Goal: Task Accomplishment & Management: Manage account settings

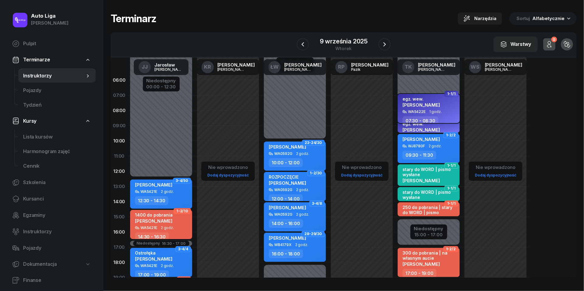
scroll to position [23, 0]
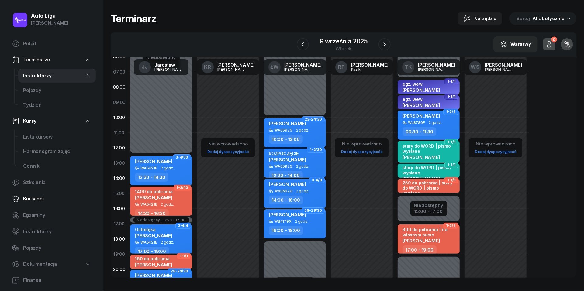
click at [40, 201] on span "Kursanci" at bounding box center [57, 199] width 68 height 8
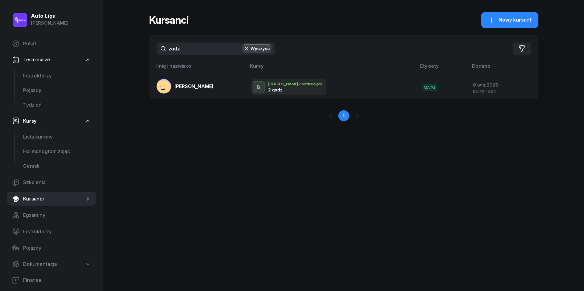
click at [195, 54] on input "zudz" at bounding box center [216, 49] width 119 height 12
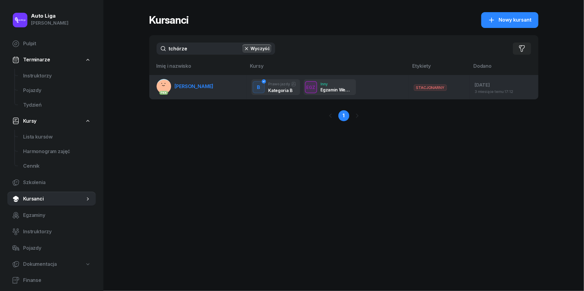
type input "tchórze"
click at [198, 86] on span "[PERSON_NAME]" at bounding box center [194, 86] width 39 height 6
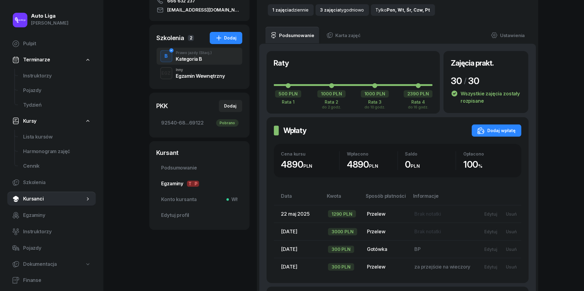
scroll to position [106, 0]
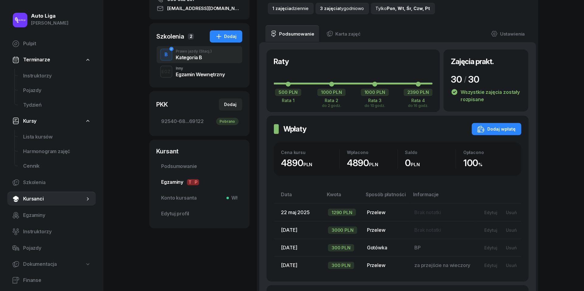
click at [177, 182] on span "Egzaminy T P" at bounding box center [200, 183] width 76 height 8
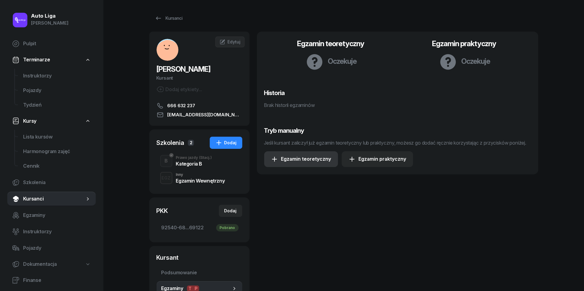
click at [314, 163] on div "Egzamin teoretyczny" at bounding box center [301, 159] width 61 height 8
select select "B"
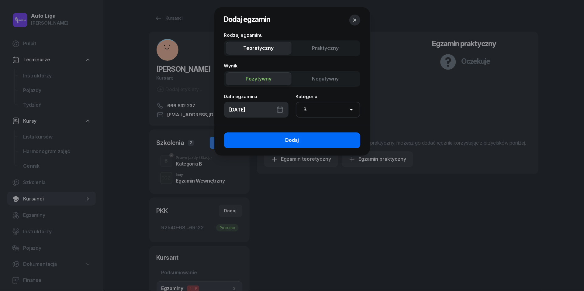
click at [322, 139] on button "Dodaj" at bounding box center [292, 141] width 136 height 16
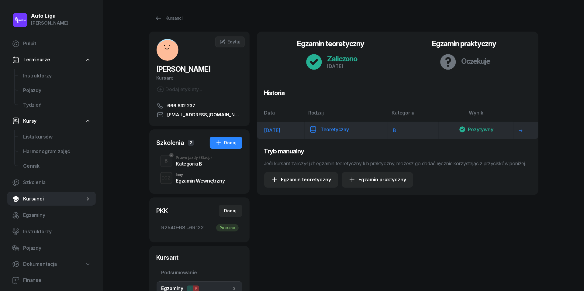
click at [482, 130] on div "Pozytywny" at bounding box center [476, 130] width 35 height 8
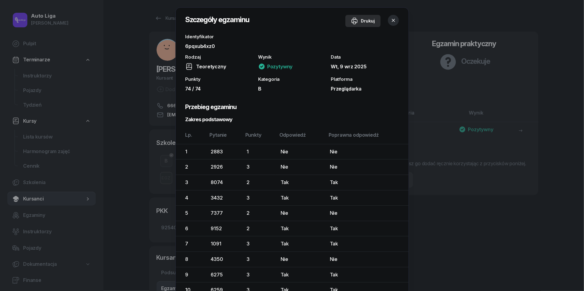
click at [371, 23] on div "Drukuj" at bounding box center [363, 20] width 24 height 7
click at [486, 233] on div at bounding box center [292, 145] width 584 height 291
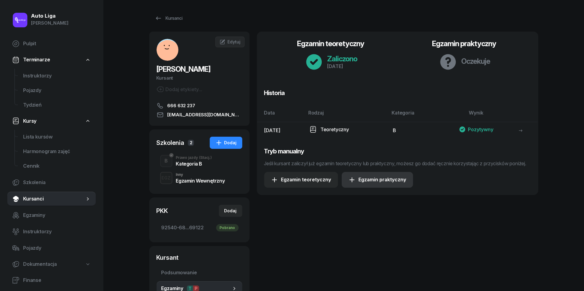
click at [390, 184] on div "Egzamin praktyczny" at bounding box center [378, 180] width 58 height 8
select select "B"
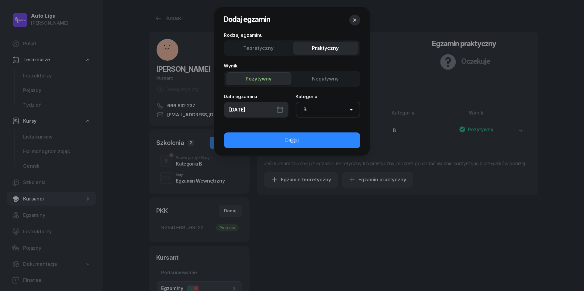
click at [356, 21] on icon "button" at bounding box center [355, 20] width 6 height 6
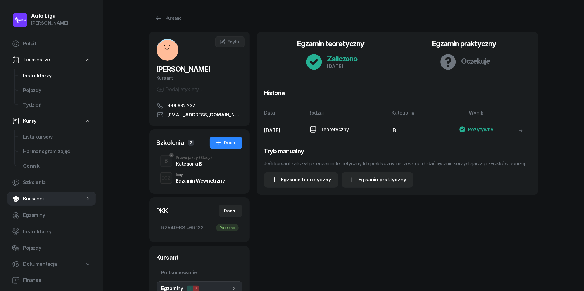
click at [30, 75] on span "Instruktorzy" at bounding box center [57, 76] width 68 height 8
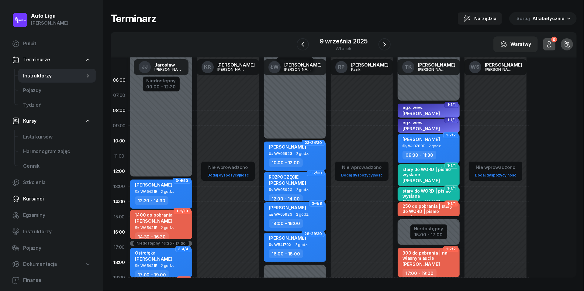
click at [39, 203] on link "Kursanci" at bounding box center [51, 199] width 89 height 15
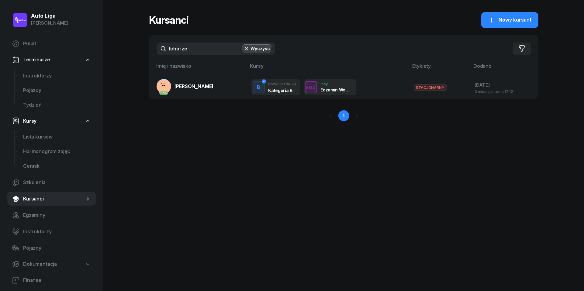
click at [194, 47] on input "tchórze" at bounding box center [216, 49] width 119 height 12
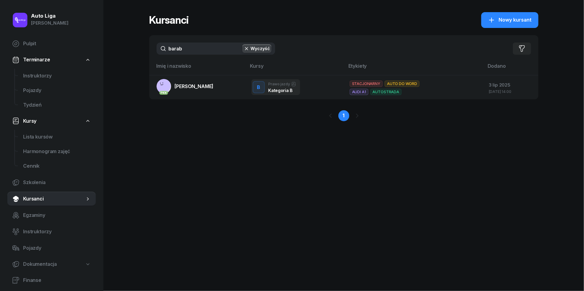
type input "baran"
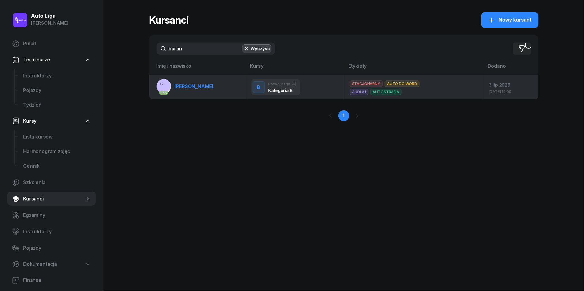
drag, startPoint x: 194, startPoint y: 47, endPoint x: 203, endPoint y: 87, distance: 41.0
click at [203, 87] on span "[PERSON_NAME]" at bounding box center [194, 86] width 39 height 6
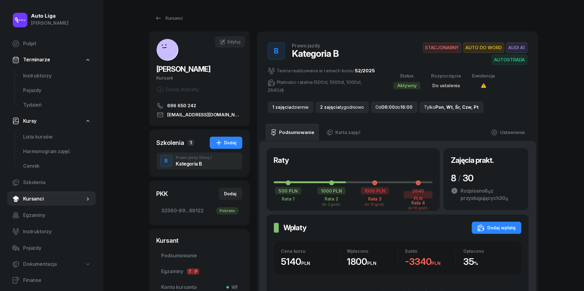
click at [163, 15] on div "Kursanci" at bounding box center [169, 18] width 28 height 7
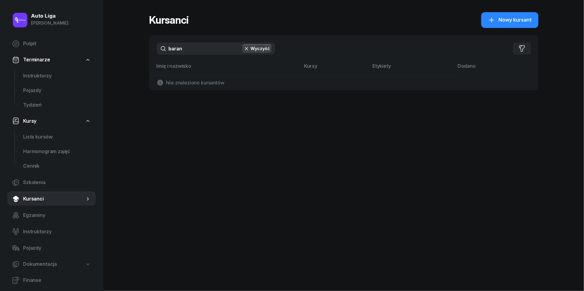
click at [194, 51] on input "baran" at bounding box center [216, 49] width 119 height 12
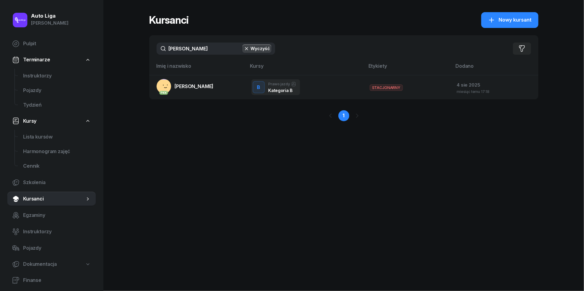
click at [196, 49] on input "[PERSON_NAME]" at bounding box center [216, 49] width 119 height 12
click at [203, 52] on input "siedlecka" at bounding box center [216, 49] width 119 height 12
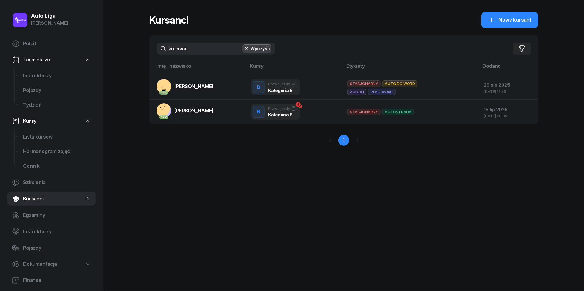
type input "kurowa"
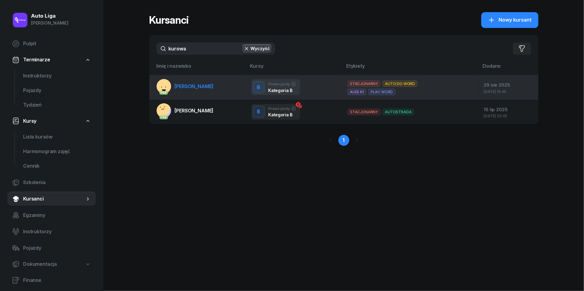
drag, startPoint x: 203, startPoint y: 52, endPoint x: 183, endPoint y: 85, distance: 38.7
click at [183, 85] on span "[PERSON_NAME]" at bounding box center [194, 86] width 39 height 6
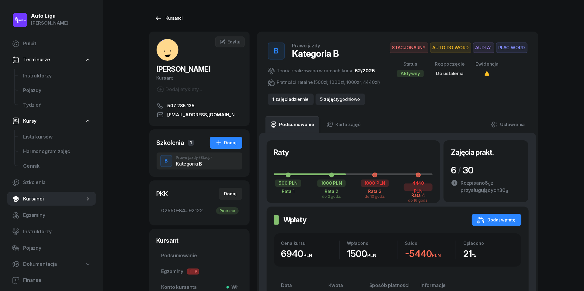
click at [159, 18] on icon at bounding box center [158, 17] width 5 height 3
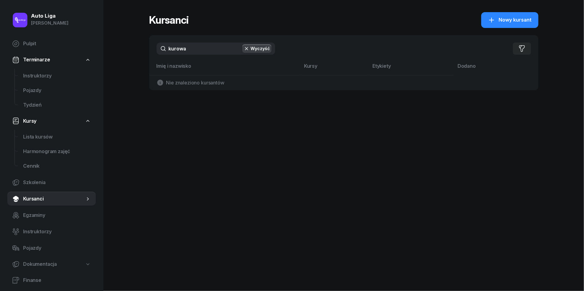
click at [188, 44] on input "kurowa" at bounding box center [216, 49] width 119 height 12
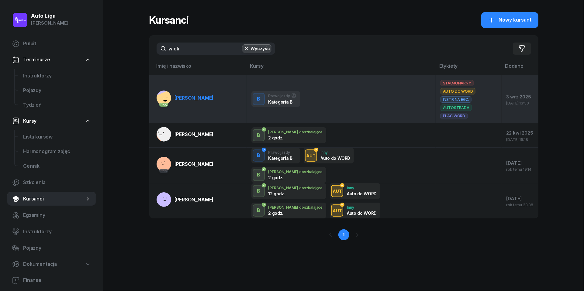
type input "wick"
click at [194, 95] on span "[PERSON_NAME]" at bounding box center [194, 98] width 39 height 6
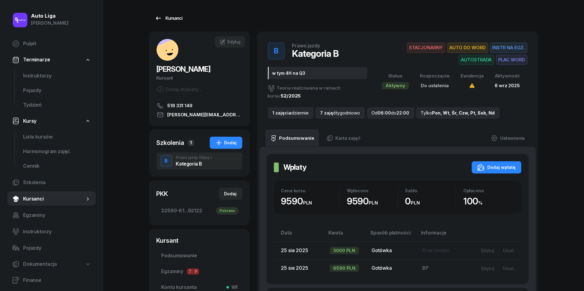
click at [159, 21] on icon at bounding box center [158, 18] width 7 height 7
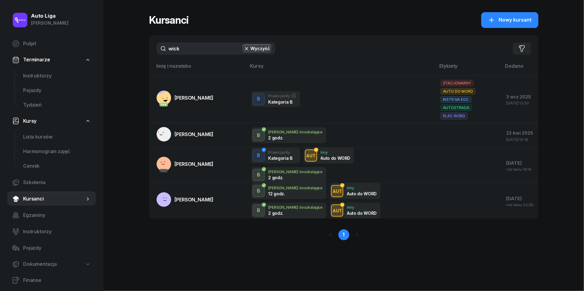
click at [196, 44] on input "wick" at bounding box center [216, 49] width 119 height 12
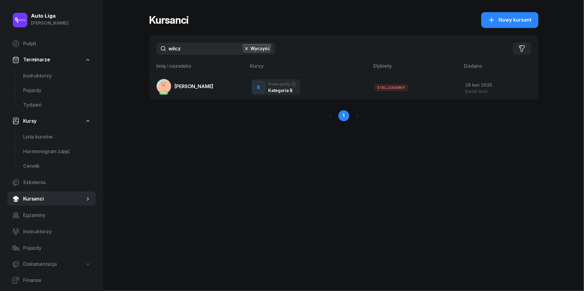
type input "Wilcz"
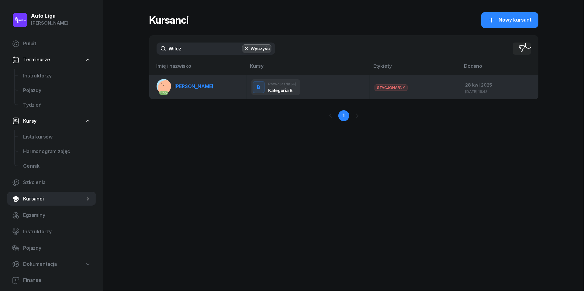
drag, startPoint x: 196, startPoint y: 44, endPoint x: 200, endPoint y: 83, distance: 39.1
click at [200, 83] on span "[PERSON_NAME]" at bounding box center [194, 86] width 39 height 6
